Goal: Information Seeking & Learning: Learn about a topic

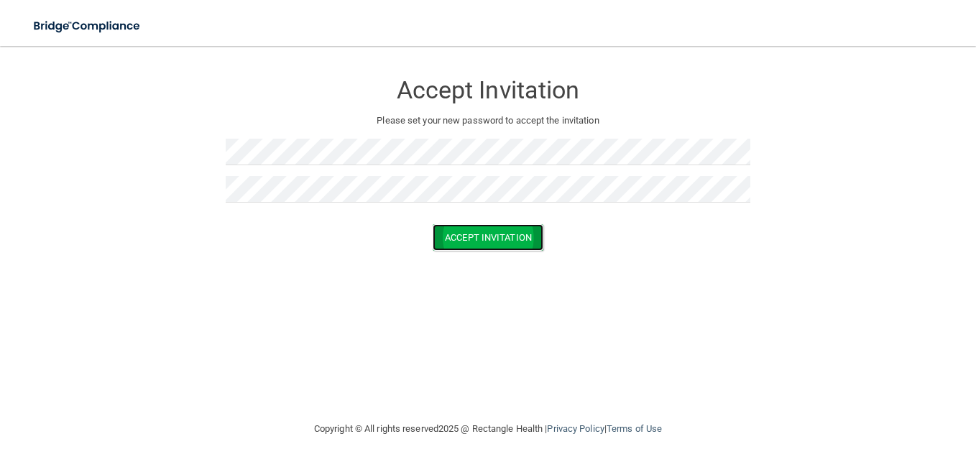
click at [457, 229] on button "Accept Invitation" at bounding box center [488, 237] width 111 height 27
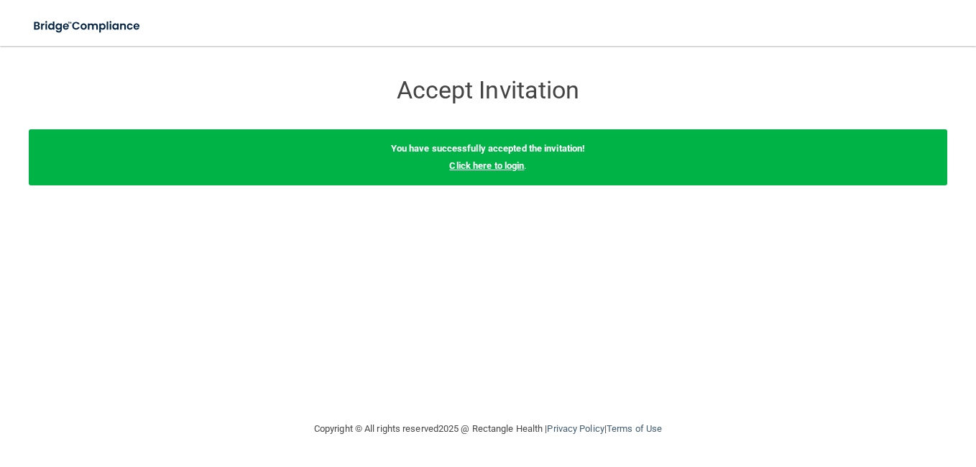
click at [498, 167] on link "Click here to login" at bounding box center [486, 165] width 75 height 11
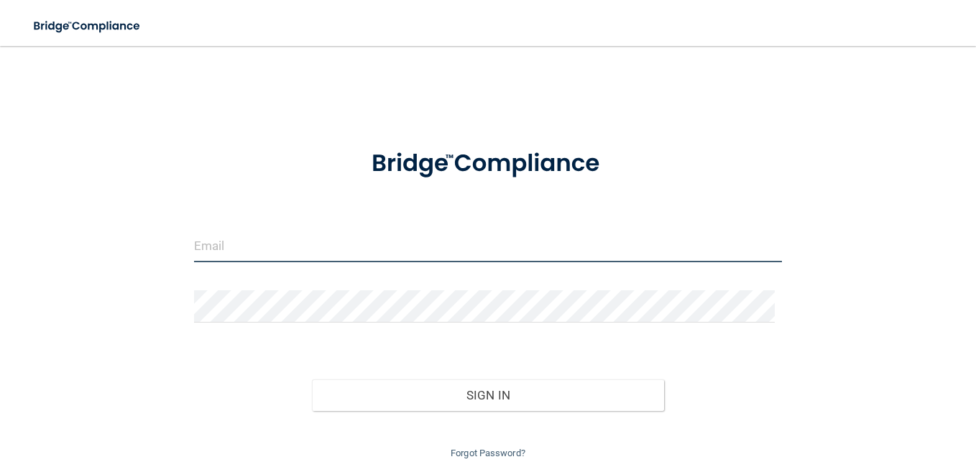
click at [328, 257] on input "email" at bounding box center [488, 246] width 588 height 32
type input "[EMAIL_ADDRESS][DOMAIN_NAME]"
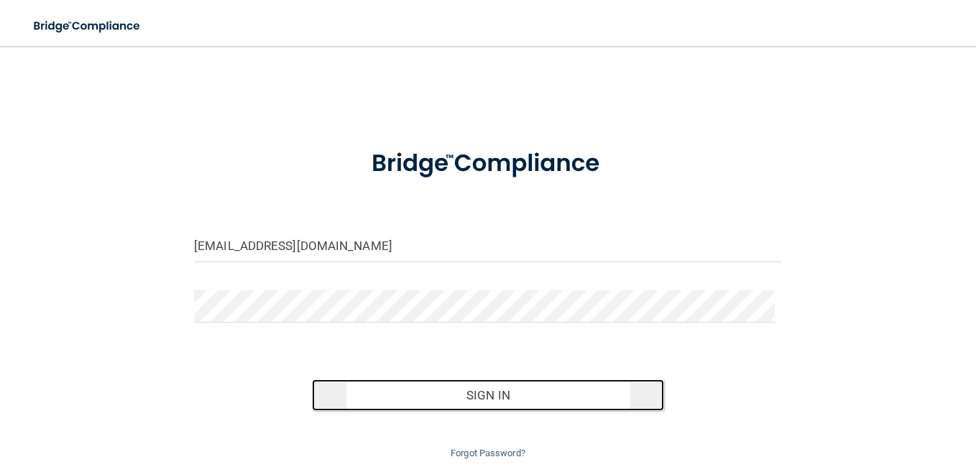
click at [440, 385] on button "Sign In" at bounding box center [488, 396] width 353 height 32
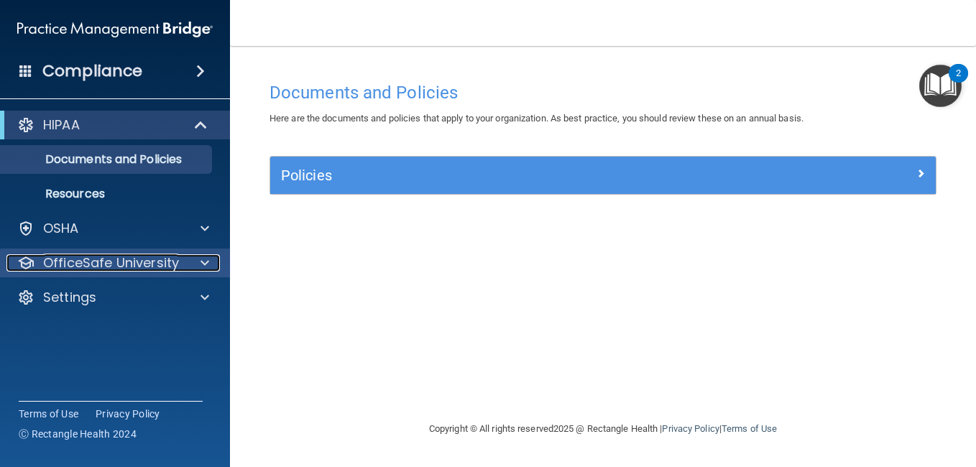
click at [135, 254] on p "OfficeSafe University" at bounding box center [111, 262] width 136 height 17
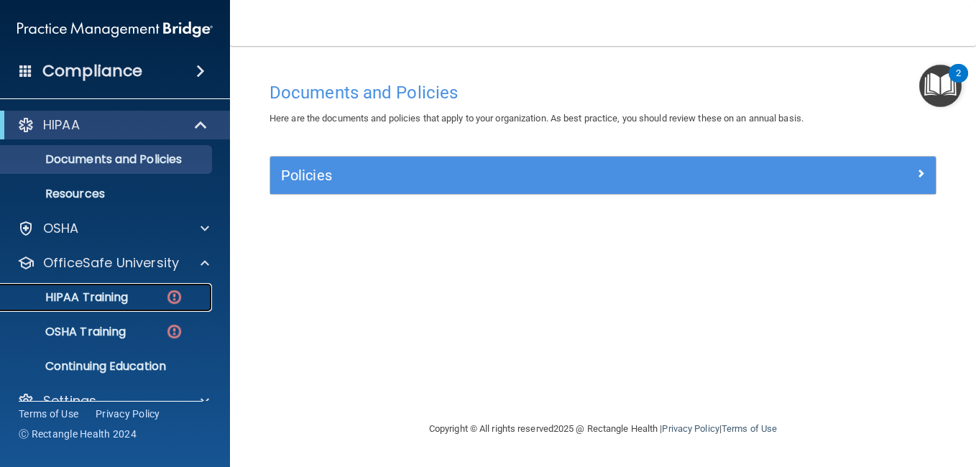
click at [90, 292] on p "HIPAA Training" at bounding box center [68, 297] width 119 height 14
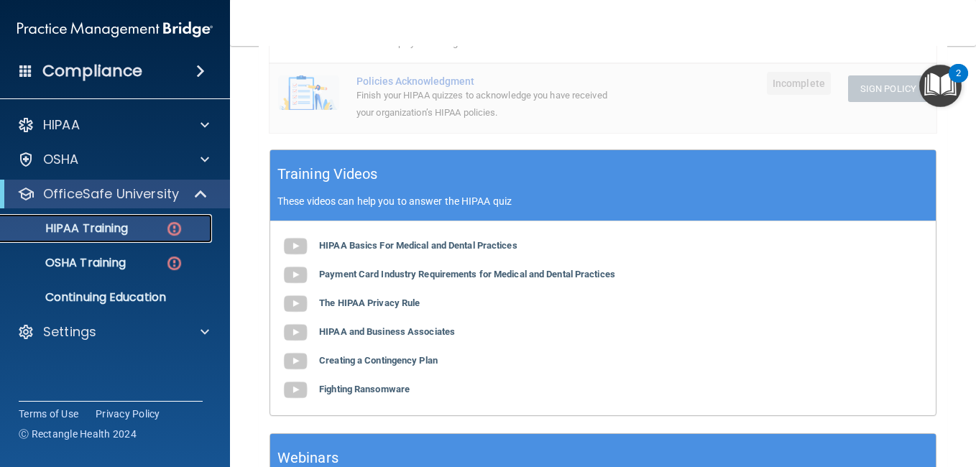
scroll to position [454, 0]
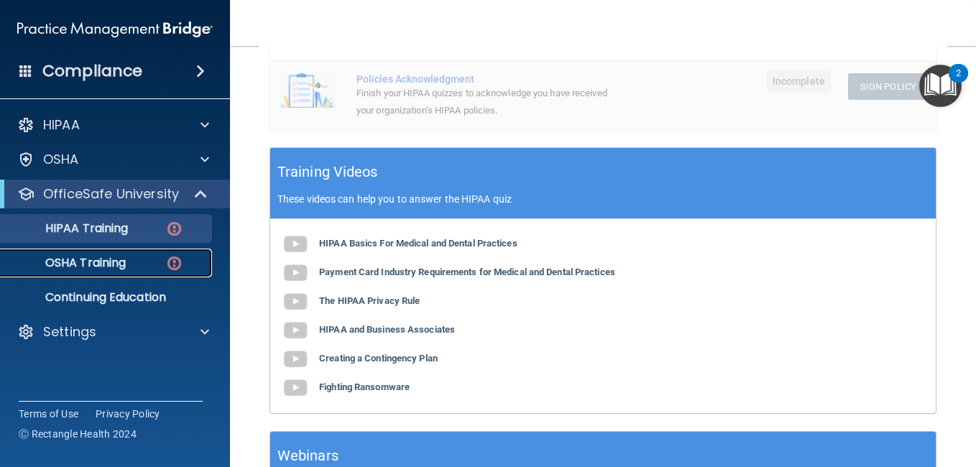
click at [73, 272] on link "OSHA Training" at bounding box center [99, 263] width 226 height 29
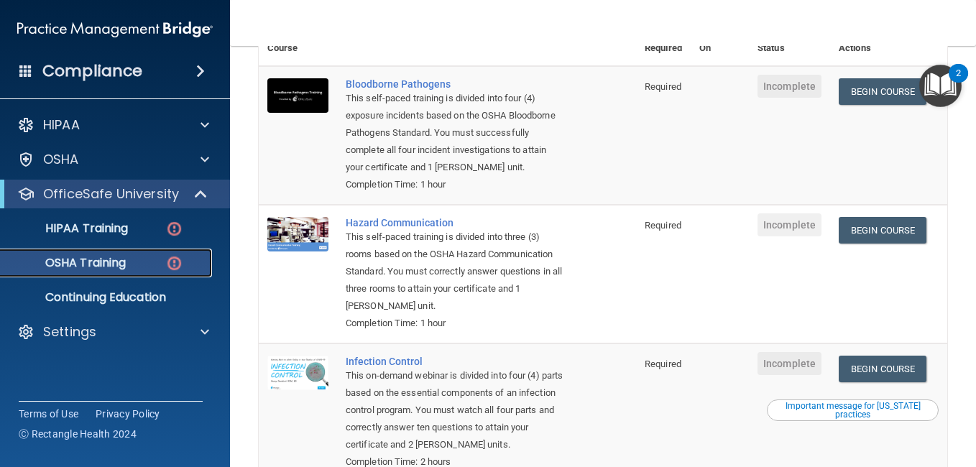
scroll to position [145, 0]
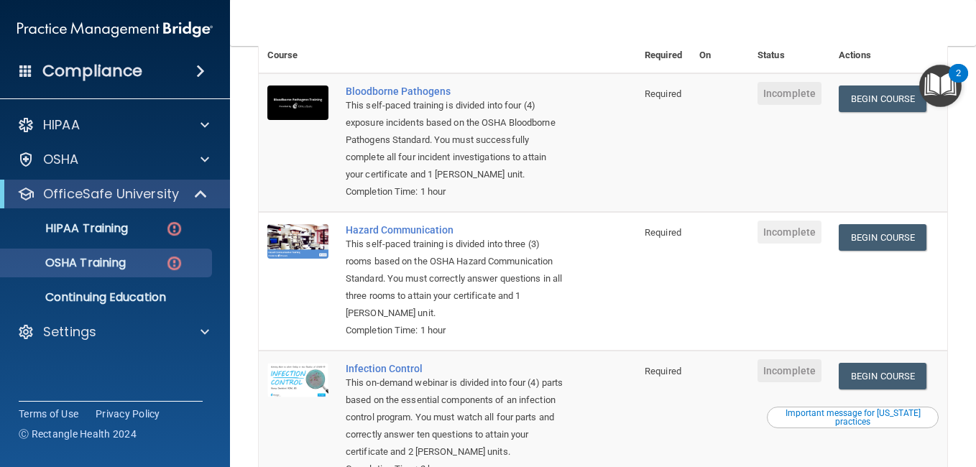
click at [307, 351] on td at bounding box center [298, 281] width 78 height 139
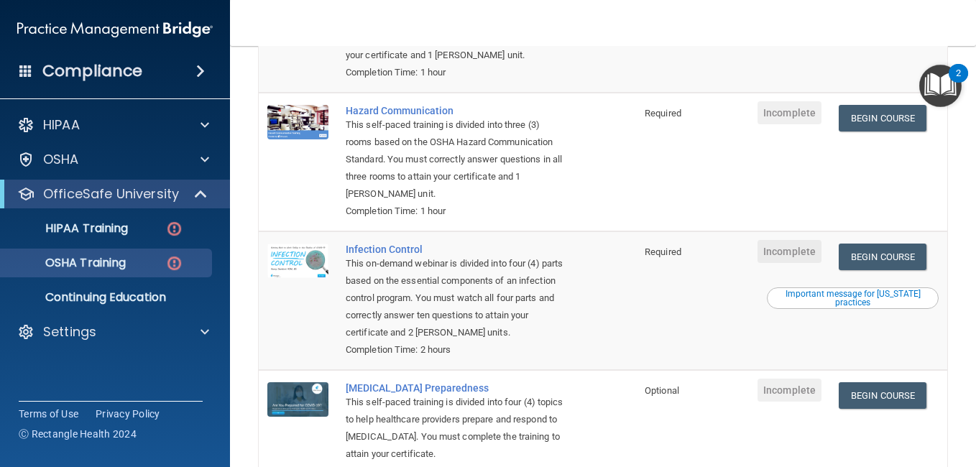
scroll to position [266, 0]
